Goal: Navigation & Orientation: Find specific page/section

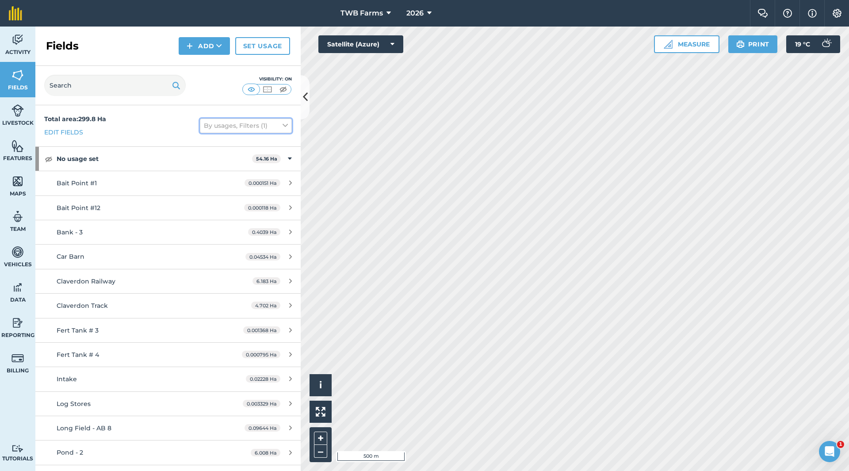
click at [223, 126] on button "By usages, Filters (1)" at bounding box center [246, 125] width 92 height 14
click at [204, 204] on label "Visible on screen" at bounding box center [246, 203] width 84 height 9
click at [204, 204] on input "Visible on screen" at bounding box center [207, 202] width 6 height 6
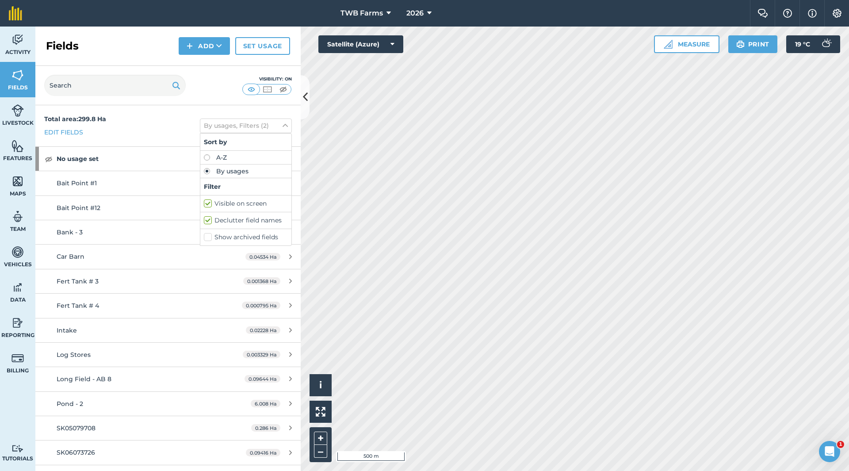
click at [219, 146] on div "Sort by" at bounding box center [245, 142] width 91 height 17
click at [204, 202] on label "Visible on screen" at bounding box center [246, 203] width 84 height 9
click at [204, 202] on input "Visible on screen" at bounding box center [207, 202] width 6 height 6
checkbox input "false"
click at [283, 124] on icon at bounding box center [285, 126] width 5 height 10
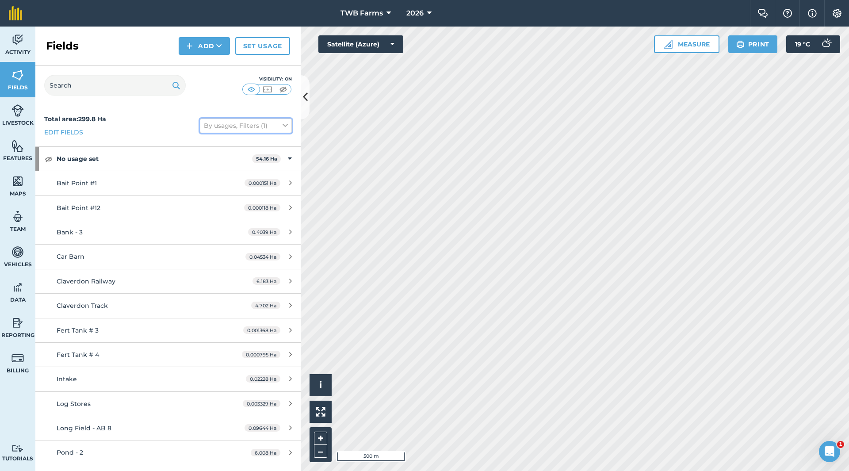
click at [221, 121] on button "By usages, Filters (1)" at bounding box center [246, 125] width 92 height 14
click at [283, 125] on icon at bounding box center [285, 126] width 5 height 10
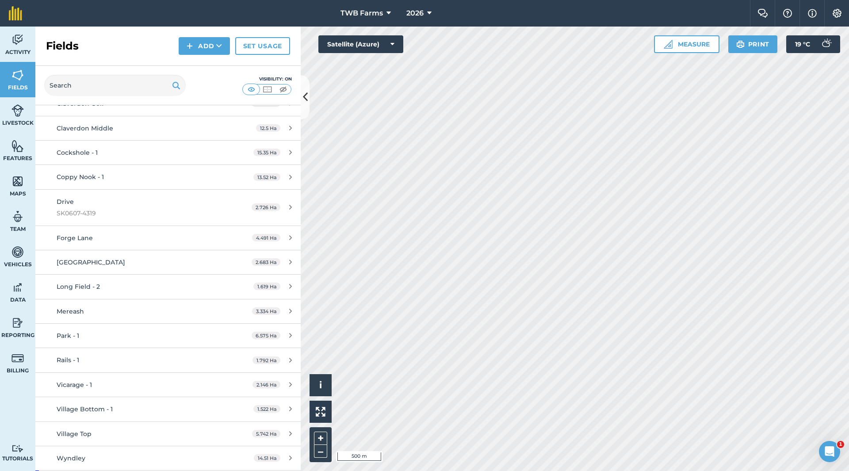
scroll to position [2211, 0]
click at [430, 12] on icon at bounding box center [429, 13] width 4 height 11
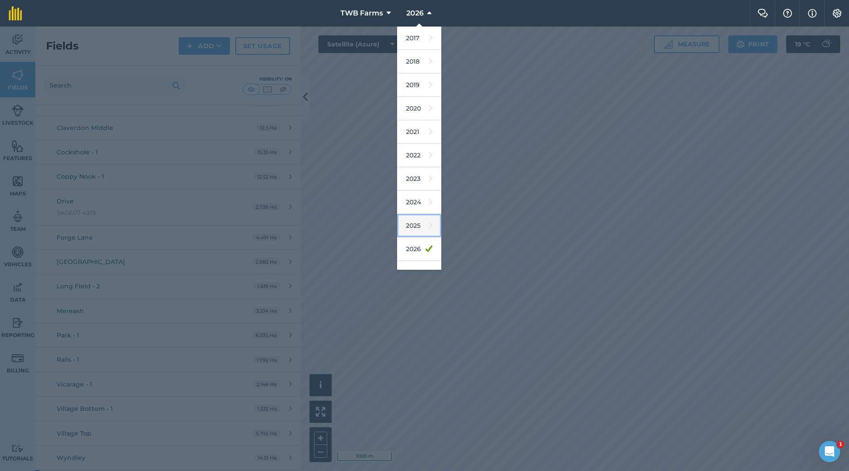
click at [416, 227] on link "2025" at bounding box center [419, 225] width 44 height 23
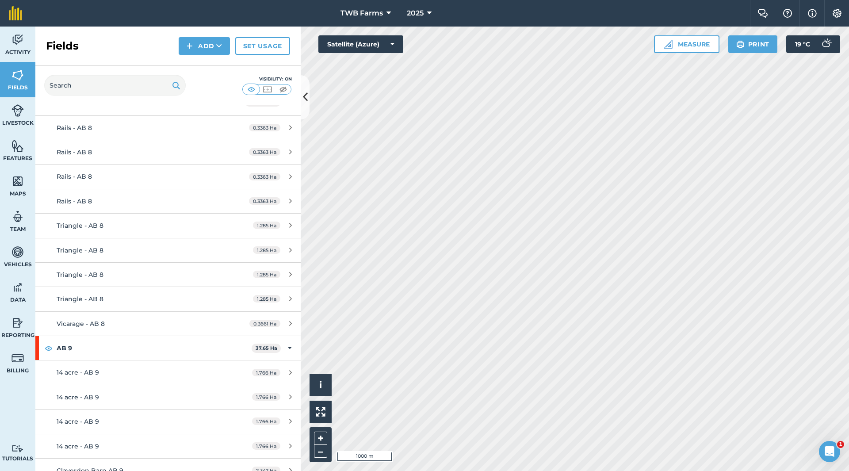
scroll to position [3571, 0]
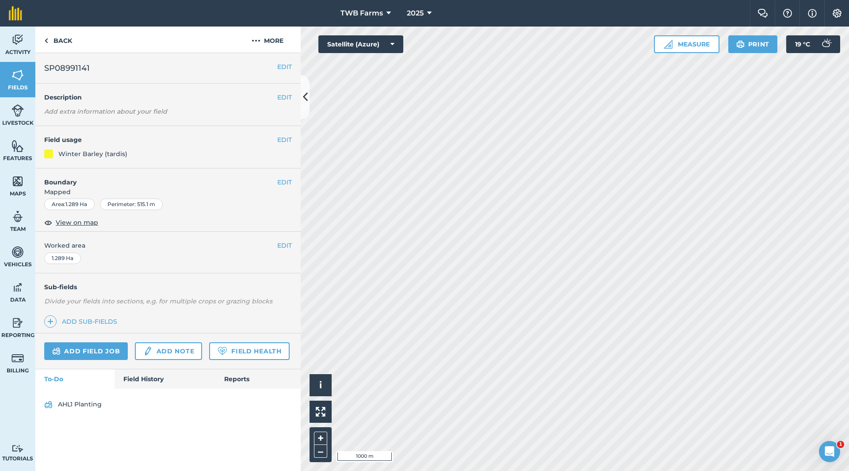
click at [537, 470] on html "TWB Farms 2025 Farm Chat Help Info Settings TWB Farms - 2025 Reproduced with th…" at bounding box center [424, 235] width 849 height 471
click at [428, 12] on icon at bounding box center [429, 13] width 4 height 11
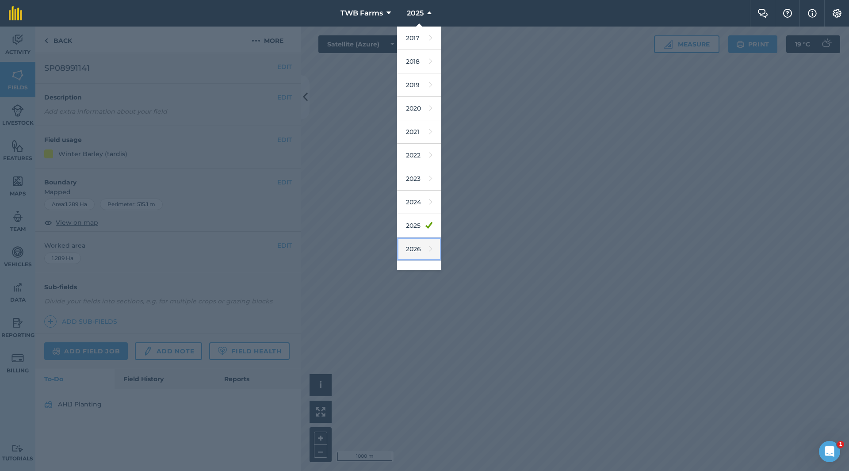
click at [414, 249] on link "2026" at bounding box center [419, 248] width 44 height 23
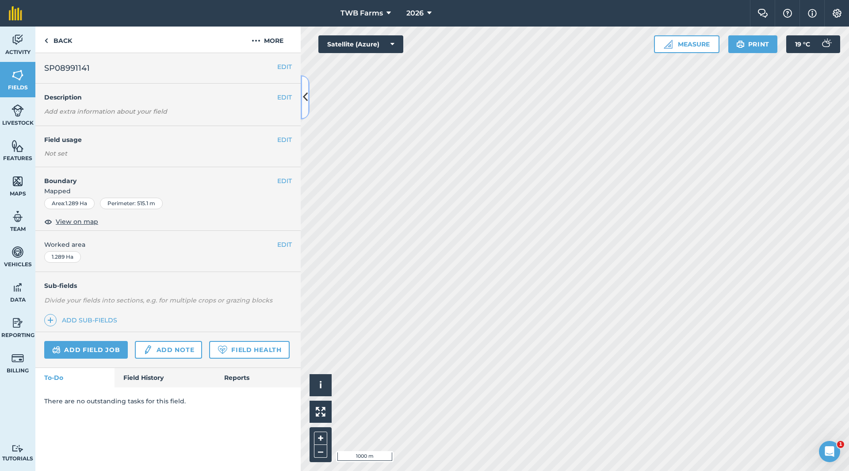
click at [306, 97] on icon at bounding box center [305, 96] width 5 height 15
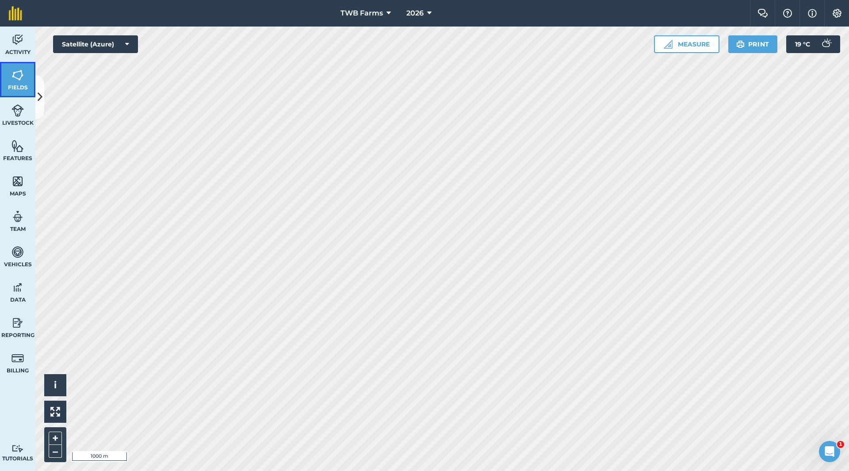
click at [19, 80] on img at bounding box center [17, 75] width 12 height 13
click at [38, 96] on icon at bounding box center [40, 96] width 5 height 15
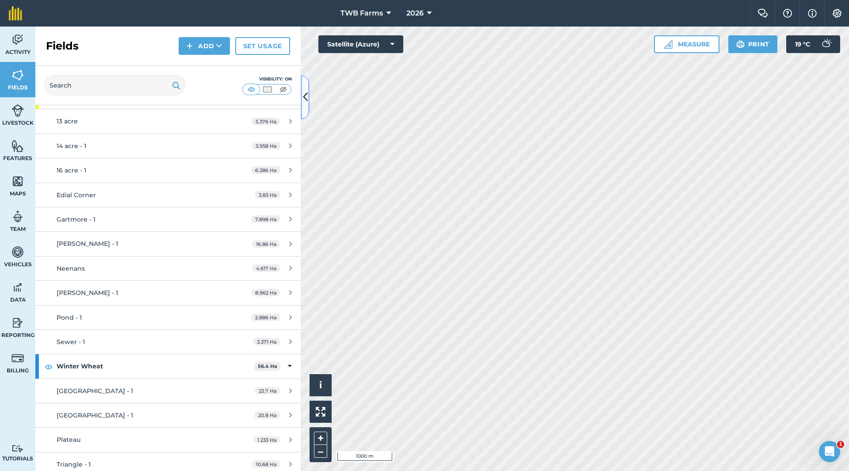
scroll to position [3678, 0]
